Goal: Task Accomplishment & Management: Use online tool/utility

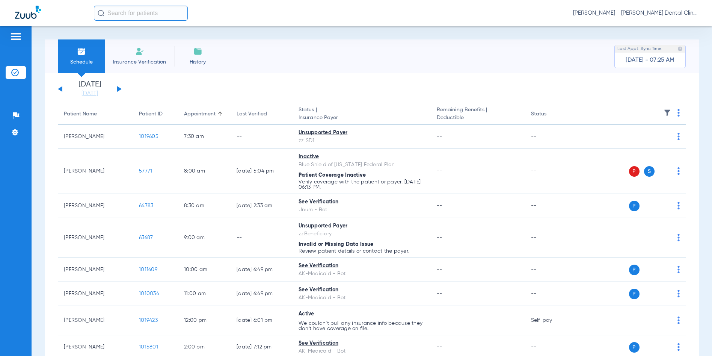
click at [653, 11] on span "[PERSON_NAME] - [PERSON_NAME] Dental Clinic | SEARHC" at bounding box center [635, 13] width 124 height 8
click at [682, 25] on span "Account Selection" at bounding box center [669, 26] width 42 height 5
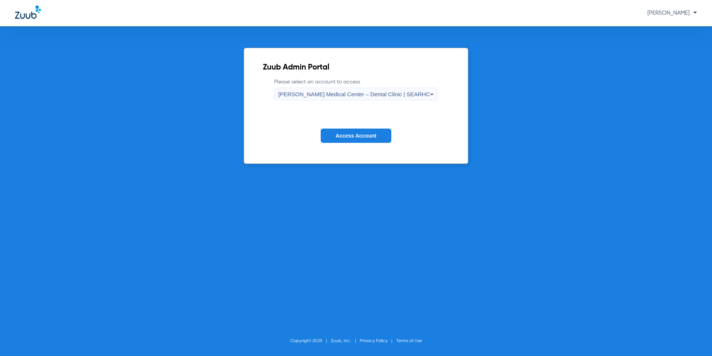
click at [394, 93] on span "[PERSON_NAME] Medical Center – Dental Clinic | SEARHC" at bounding box center [354, 94] width 152 height 6
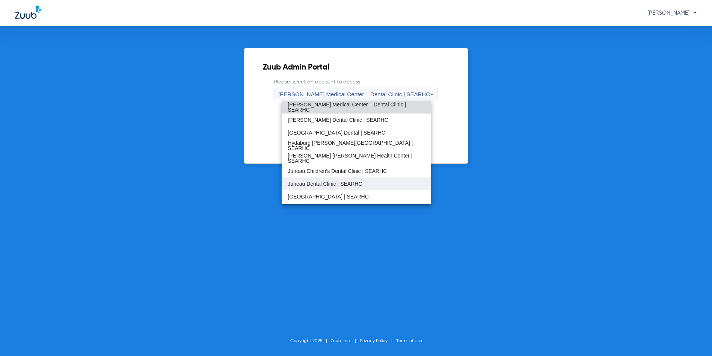
click at [310, 184] on span "Juneau Dental Clinic | SEARHC" at bounding box center [325, 183] width 74 height 5
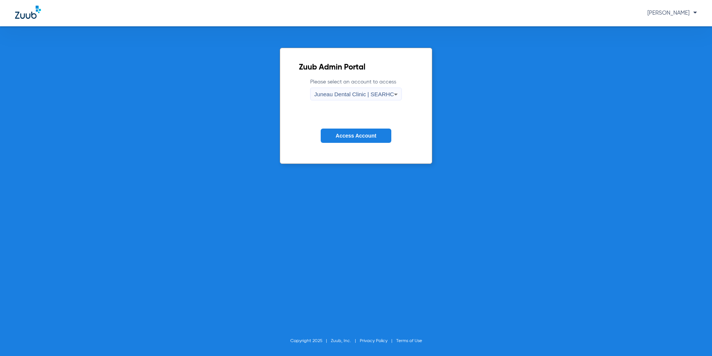
click at [328, 134] on button "Access Account" at bounding box center [356, 135] width 71 height 15
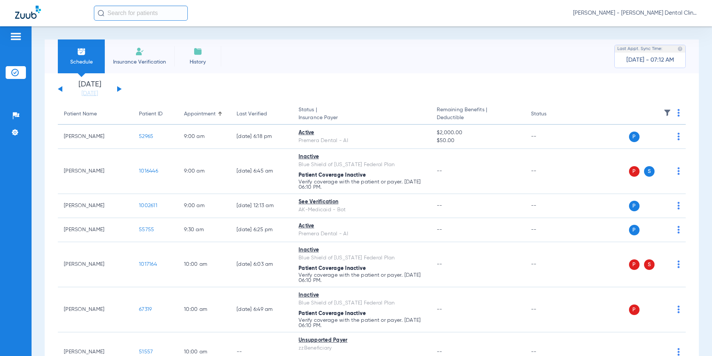
click at [118, 89] on button at bounding box center [119, 89] width 5 height 6
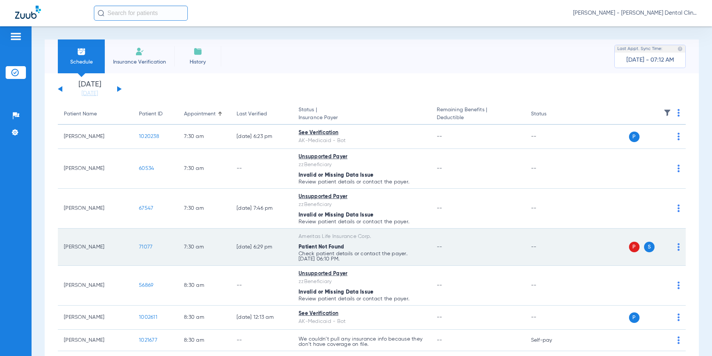
click at [142, 246] on span "71077" at bounding box center [146, 246] width 14 height 5
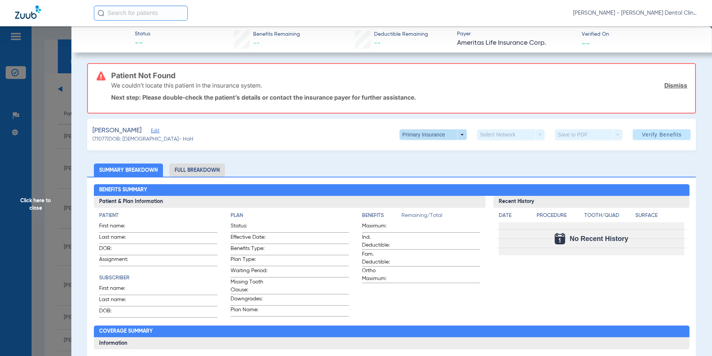
click at [457, 133] on span at bounding box center [433, 134] width 67 height 11
click at [437, 162] on span "Secondary Insurance" at bounding box center [426, 164] width 50 height 5
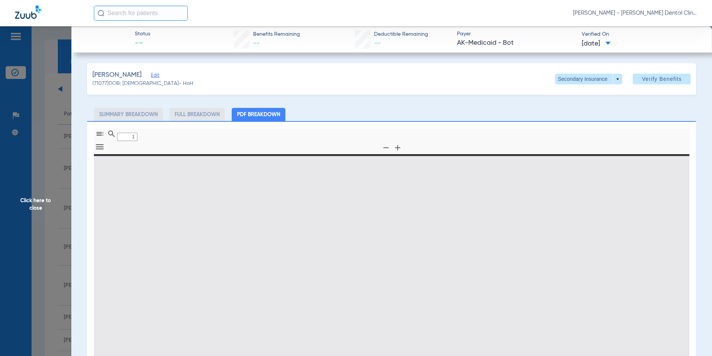
type input "0"
select select "page-width"
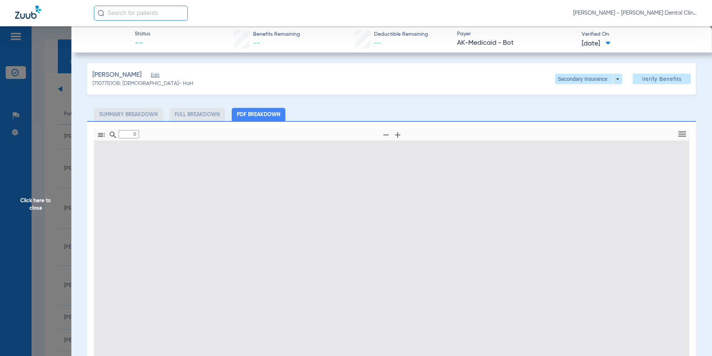
type input "1"
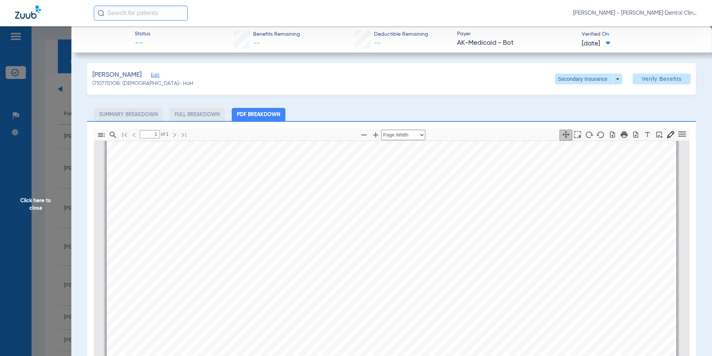
scroll to position [469, 0]
click at [31, 201] on span "Click here to close" at bounding box center [35, 204] width 71 height 356
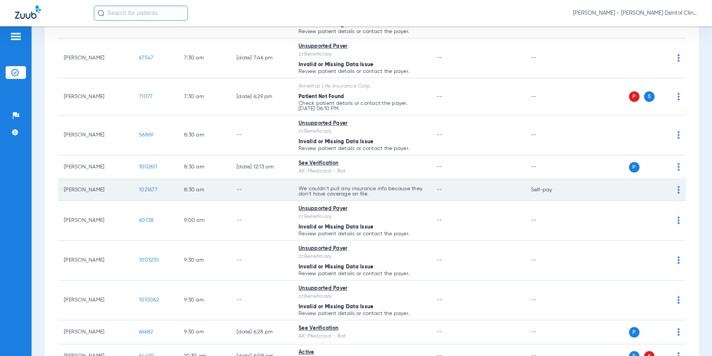
scroll to position [188, 0]
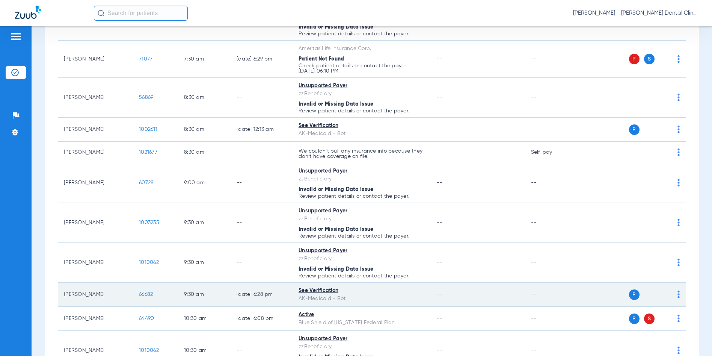
click at [149, 295] on span "66682" at bounding box center [146, 293] width 14 height 5
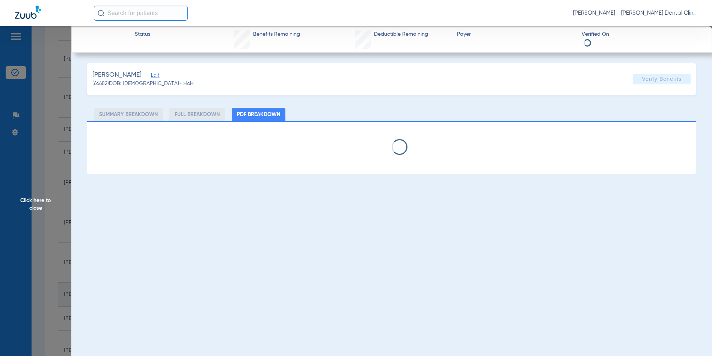
select select "page-width"
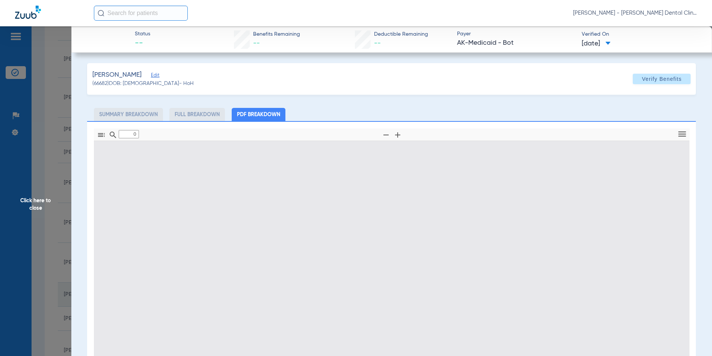
type input "1"
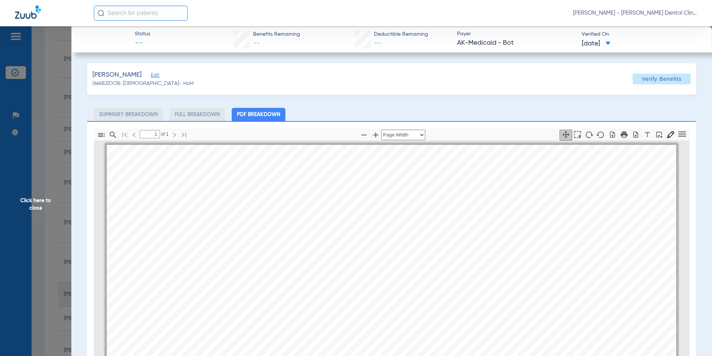
scroll to position [4, 0]
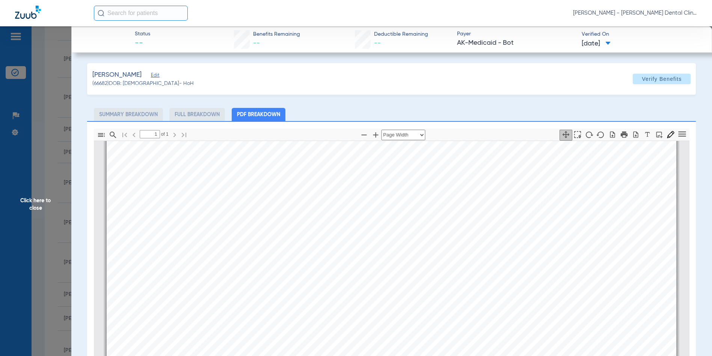
click at [38, 203] on span "Click here to close" at bounding box center [35, 204] width 71 height 356
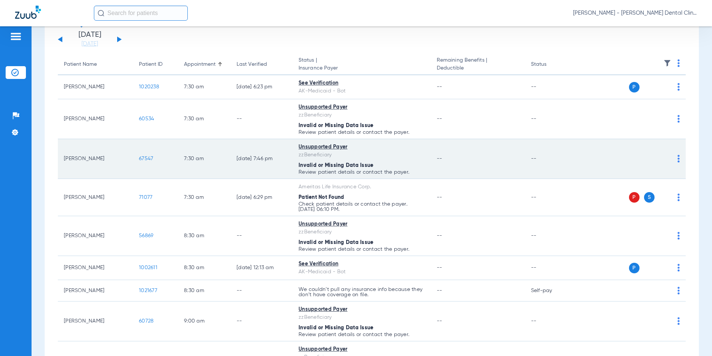
scroll to position [0, 0]
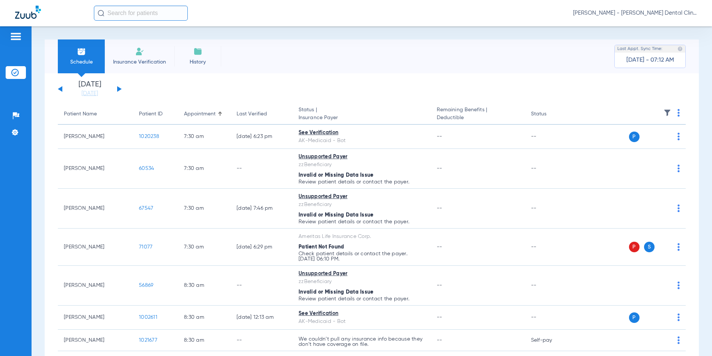
click at [119, 88] on button at bounding box center [119, 89] width 5 height 6
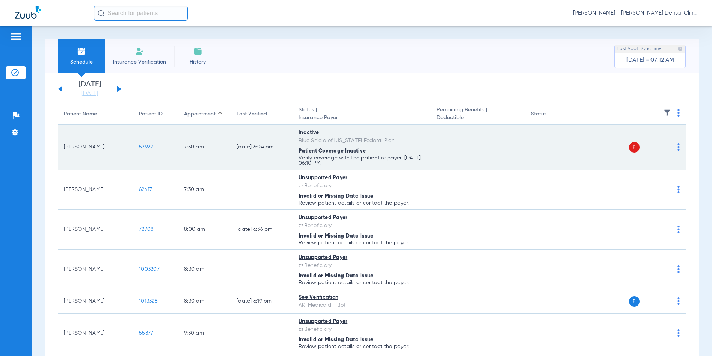
click at [140, 146] on span "57922" at bounding box center [146, 146] width 14 height 5
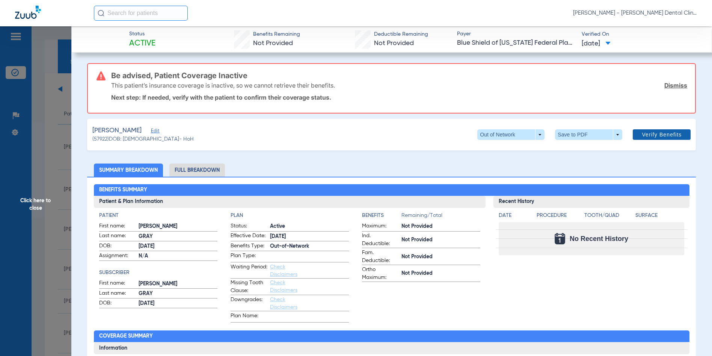
click at [652, 136] on span "Verify Benefits" at bounding box center [662, 134] width 40 height 6
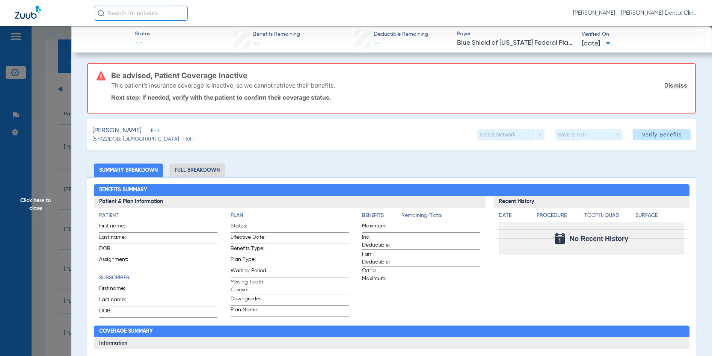
click at [38, 205] on span "Click here to close" at bounding box center [35, 204] width 71 height 356
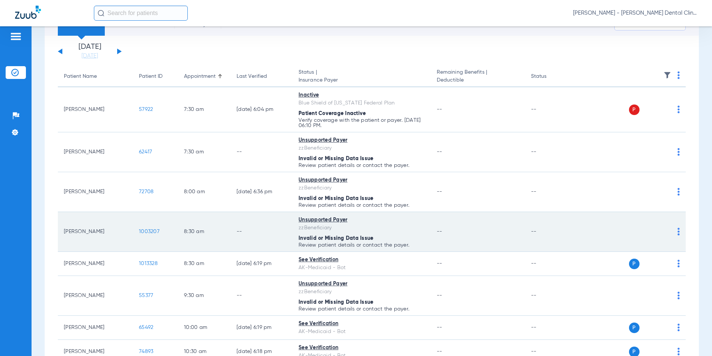
scroll to position [75, 0]
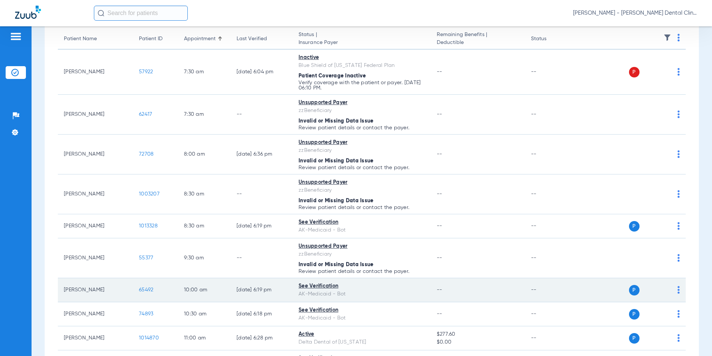
click at [142, 288] on span "65492" at bounding box center [146, 289] width 14 height 5
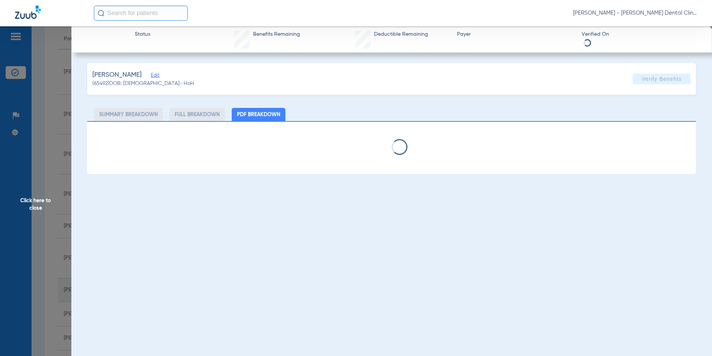
select select "page-width"
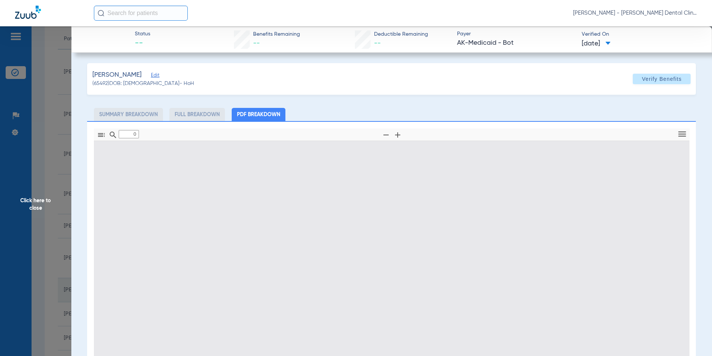
type input "1"
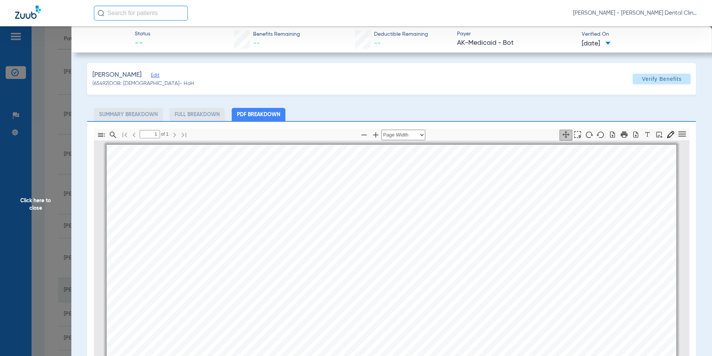
scroll to position [4, 0]
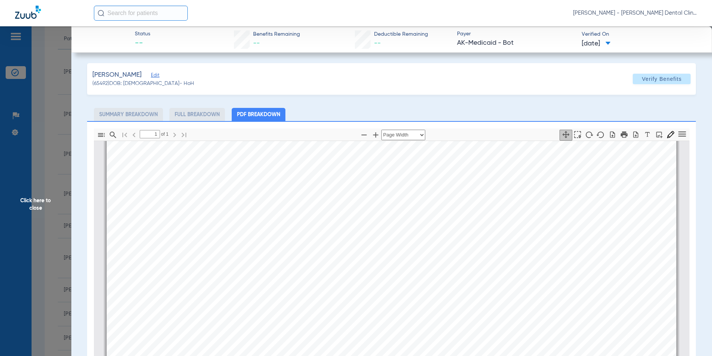
click at [56, 210] on span "Click here to close" at bounding box center [35, 204] width 71 height 356
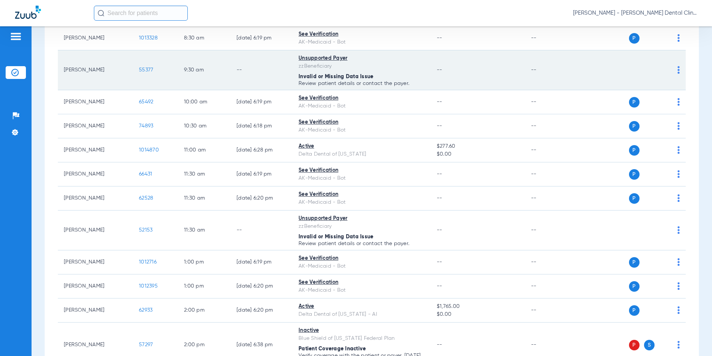
scroll to position [300, 0]
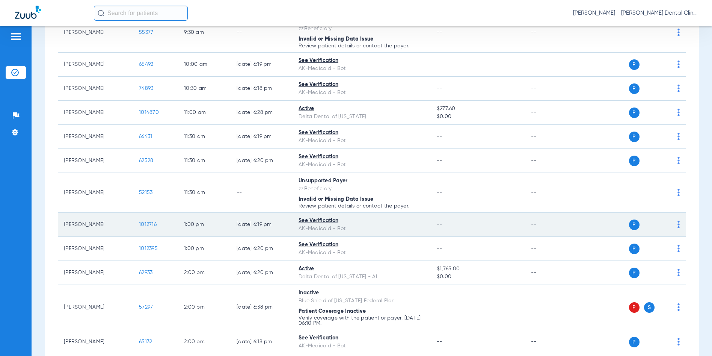
click at [145, 223] on span "1012716" at bounding box center [148, 224] width 18 height 5
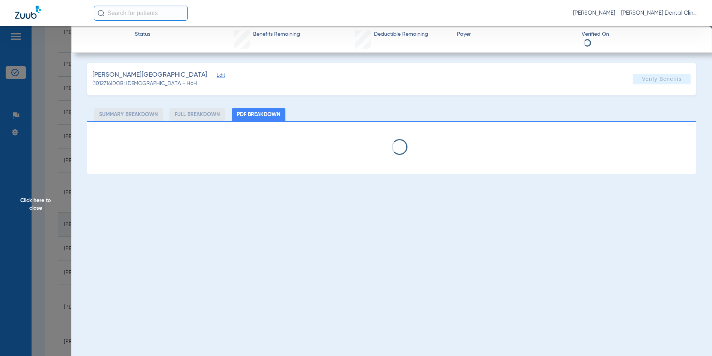
select select "page-width"
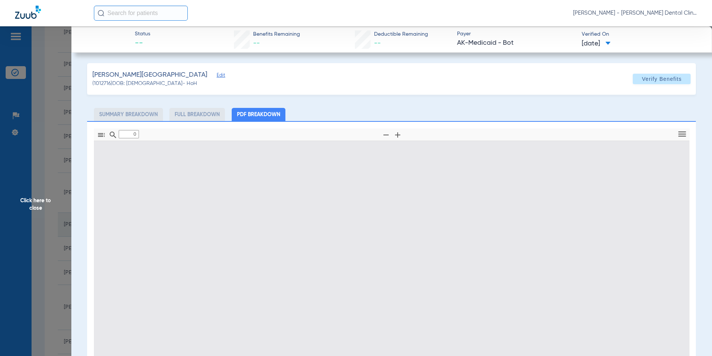
type input "1"
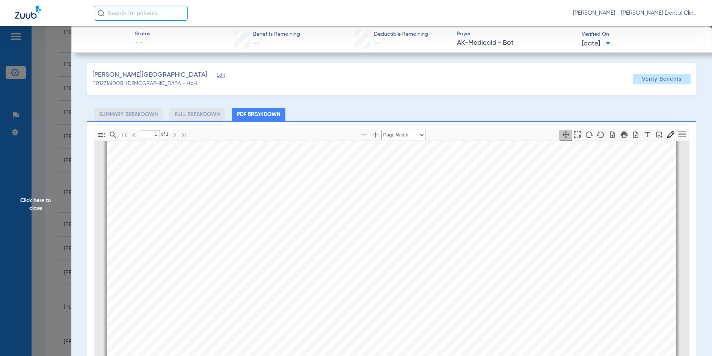
scroll to position [342, 0]
click at [31, 203] on span "Click here to close" at bounding box center [35, 204] width 71 height 356
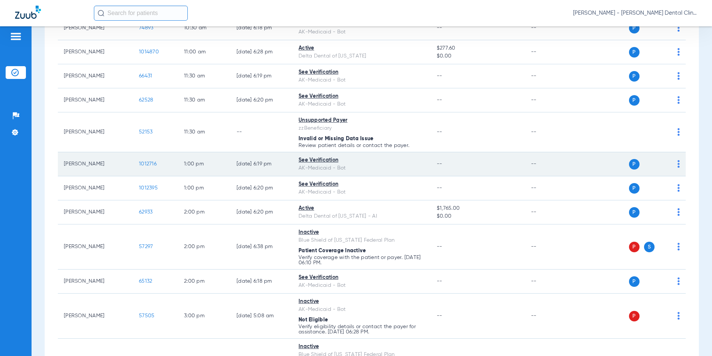
scroll to position [286, 0]
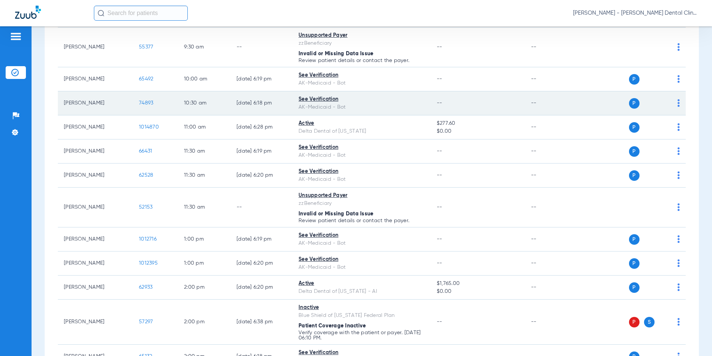
click at [140, 103] on span "74893" at bounding box center [146, 102] width 14 height 5
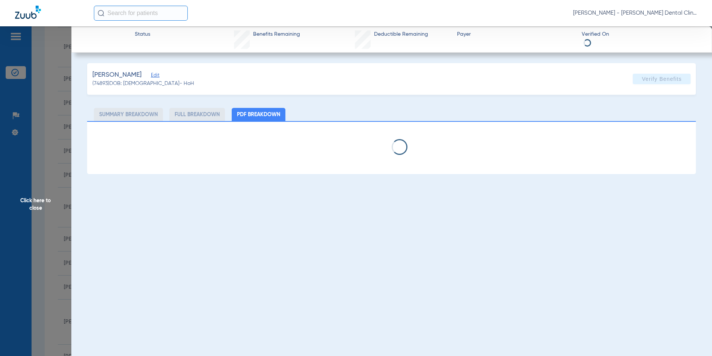
select select "page-width"
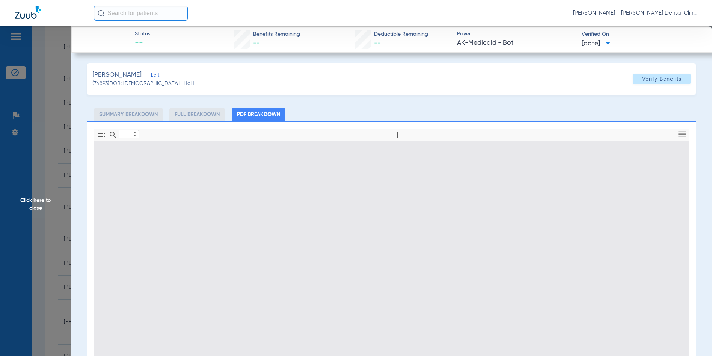
type input "1"
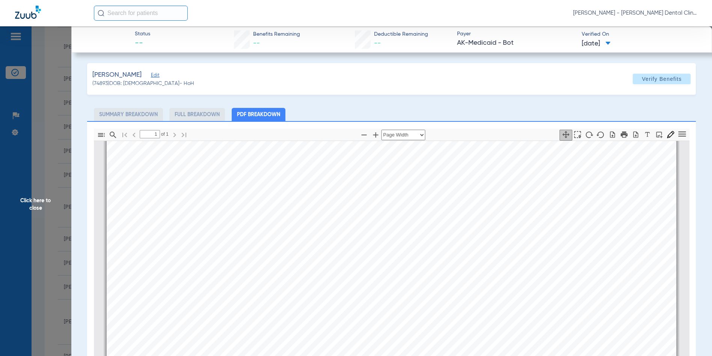
scroll to position [191, 0]
click at [29, 198] on span "Click here to close" at bounding box center [35, 204] width 71 height 356
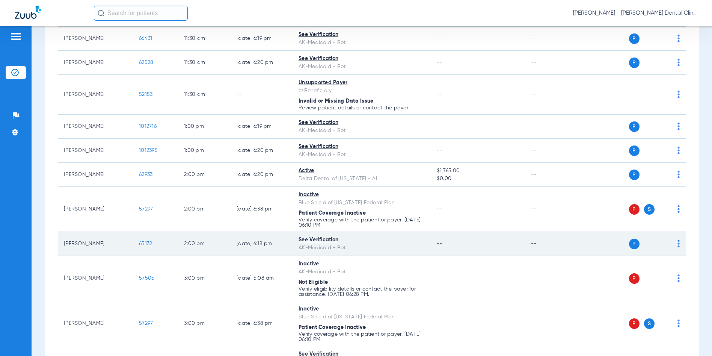
scroll to position [361, 0]
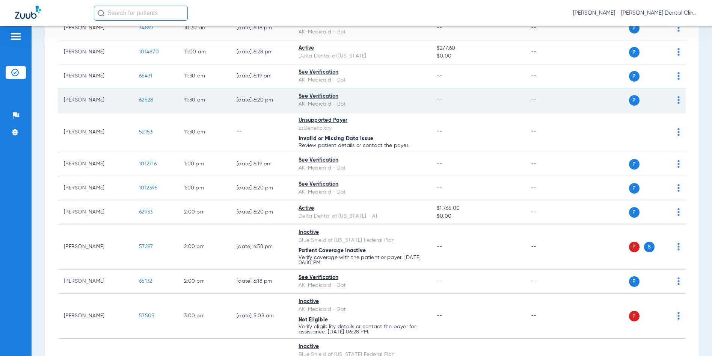
click at [147, 100] on span "62528" at bounding box center [146, 99] width 14 height 5
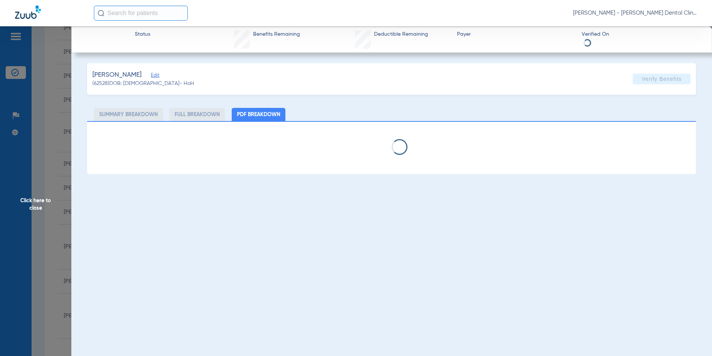
select select "page-width"
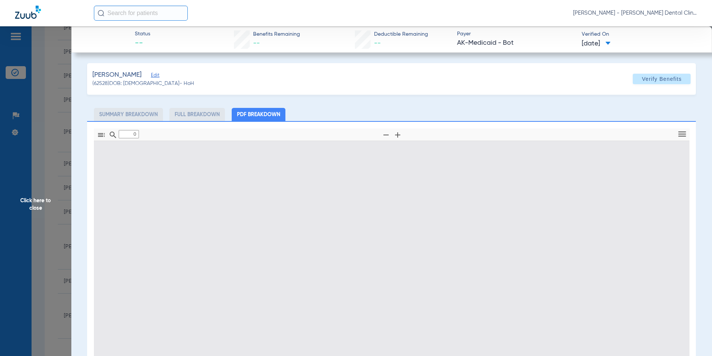
type input "1"
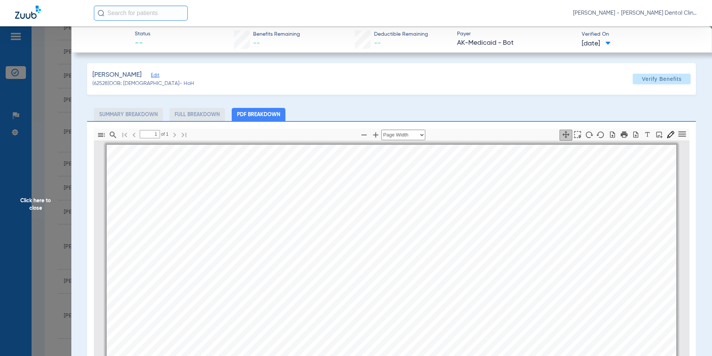
scroll to position [4, 0]
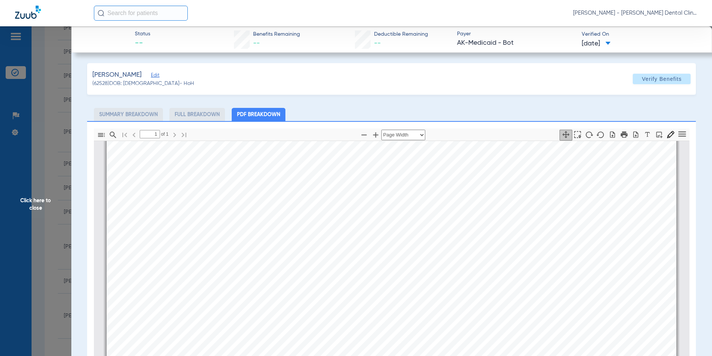
click at [31, 201] on span "Click here to close" at bounding box center [35, 204] width 71 height 356
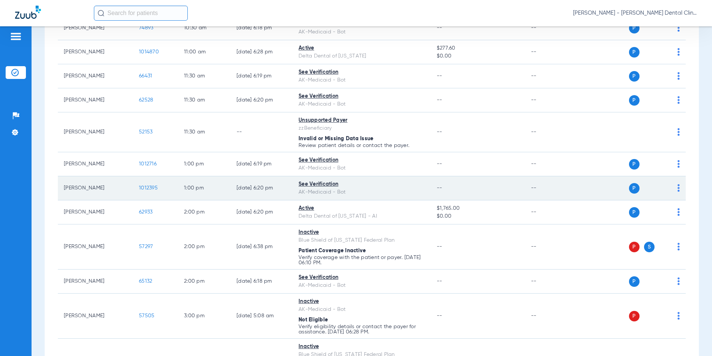
click at [145, 187] on span "1012395" at bounding box center [148, 187] width 19 height 5
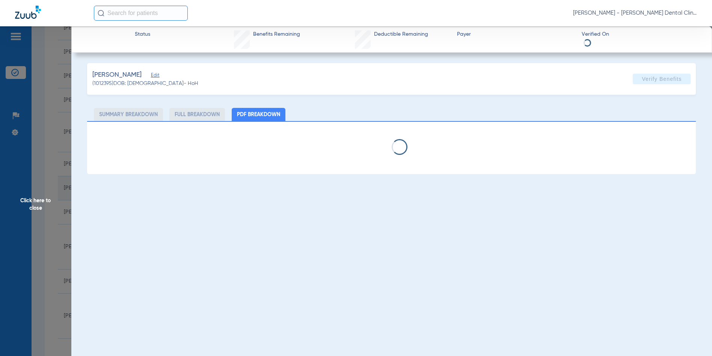
select select "page-width"
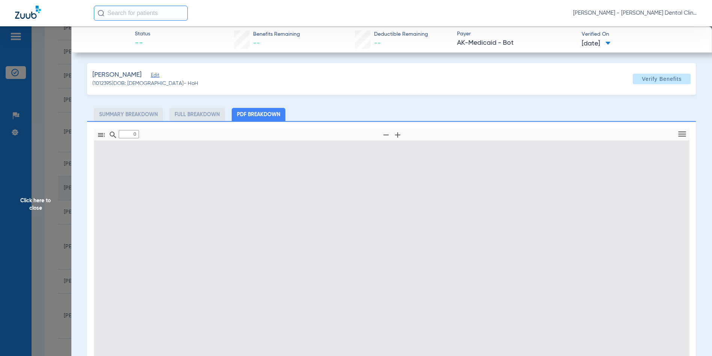
type input "1"
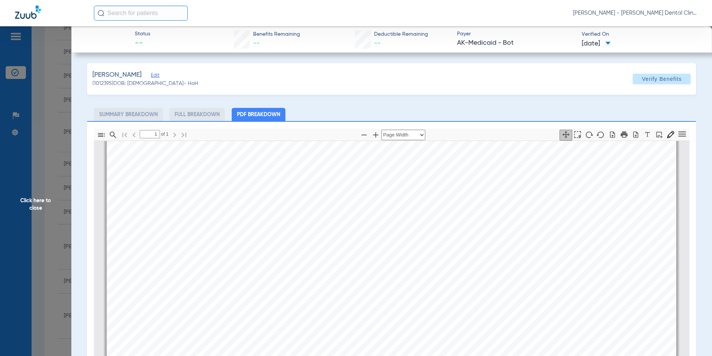
click at [27, 202] on span "Click here to close" at bounding box center [35, 204] width 71 height 356
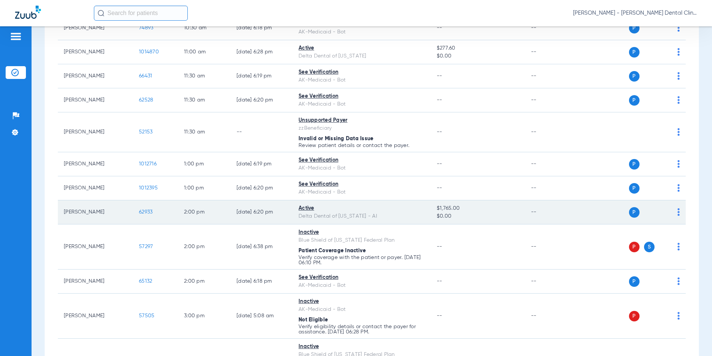
click at [142, 211] on span "62933" at bounding box center [146, 211] width 14 height 5
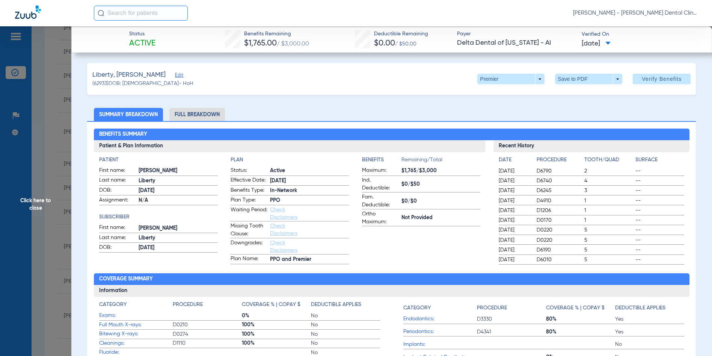
click at [32, 201] on span "Click here to close" at bounding box center [35, 204] width 71 height 356
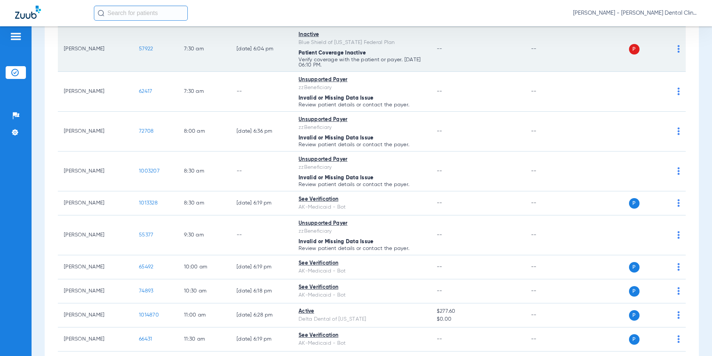
scroll to position [0, 0]
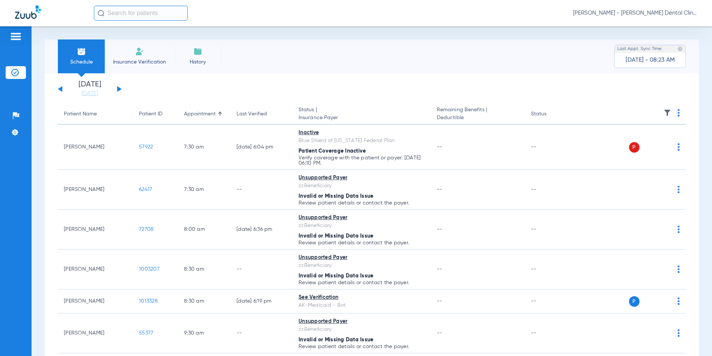
click at [119, 89] on button at bounding box center [119, 89] width 5 height 6
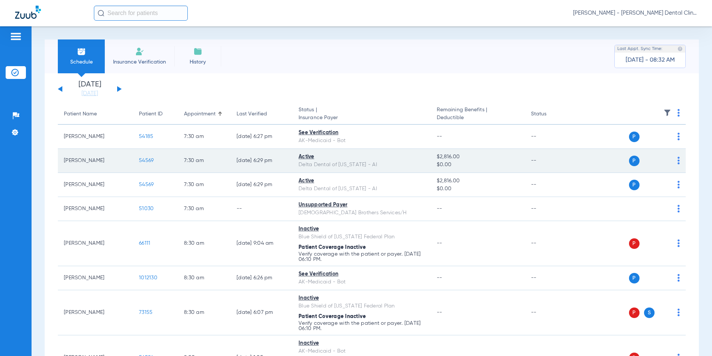
click at [151, 161] on span "54569" at bounding box center [146, 160] width 15 height 5
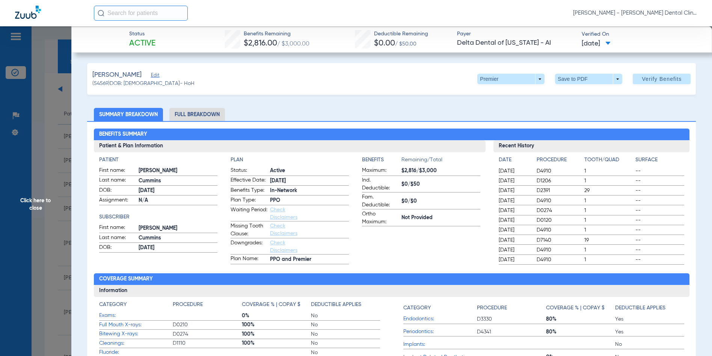
click at [33, 204] on span "Click here to close" at bounding box center [35, 204] width 71 height 356
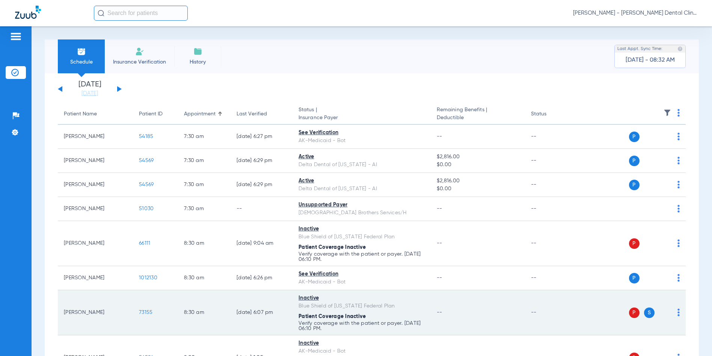
click at [145, 310] on span "73155" at bounding box center [146, 311] width 14 height 5
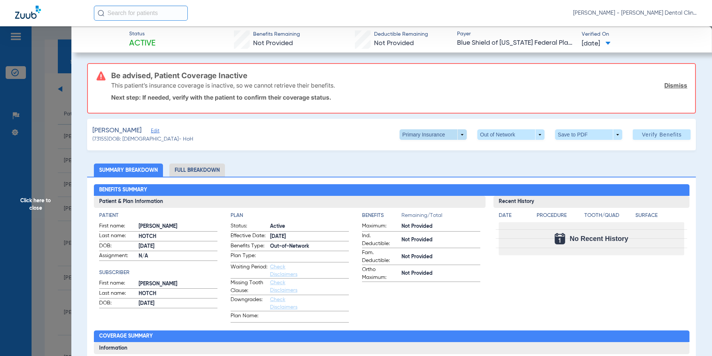
click at [458, 133] on span at bounding box center [433, 134] width 67 height 11
click at [439, 167] on button "Secondary Insurance" at bounding box center [426, 164] width 62 height 15
